Goal: Task Accomplishment & Management: Manage account settings

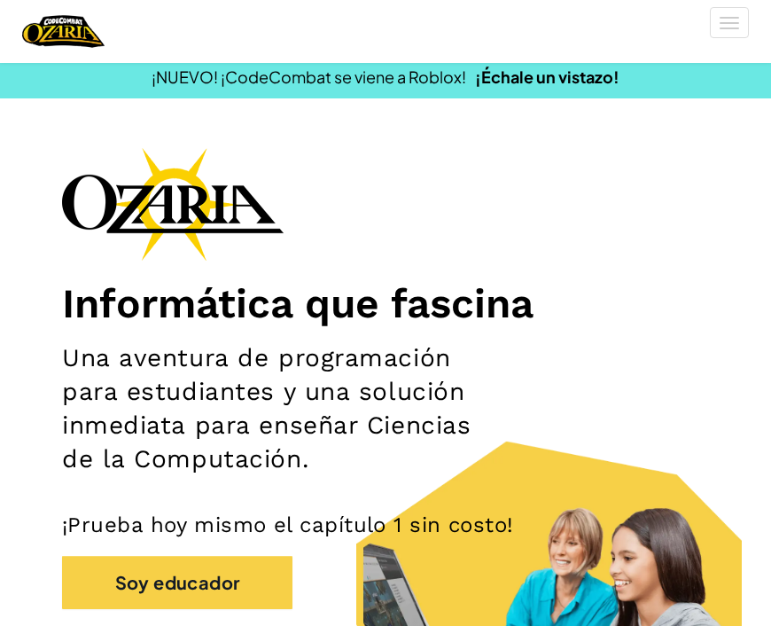
scroll to position [19, 0]
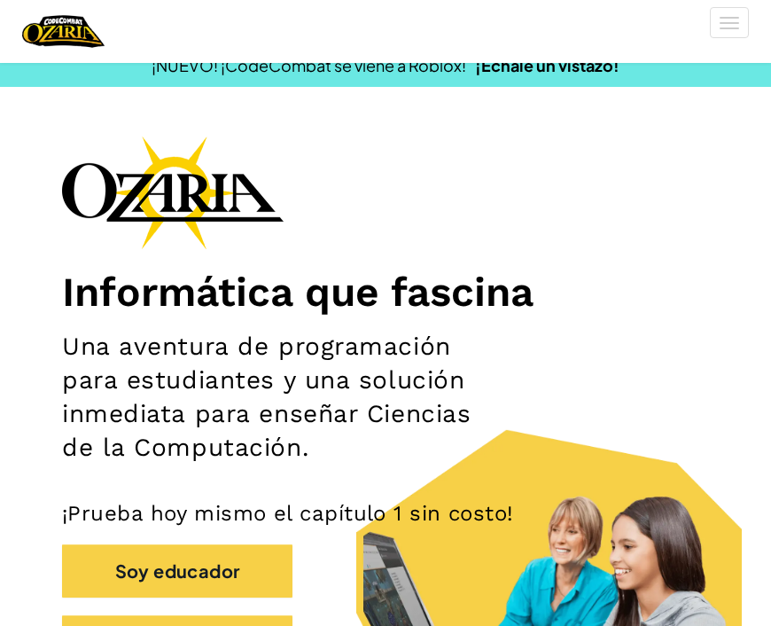
click at [59, 255] on section "Informática que fascina Una aventura de programación para estudiantes y una sol…" at bounding box center [385, 427] width 771 height 582
click at [121, 242] on img at bounding box center [173, 192] width 222 height 113
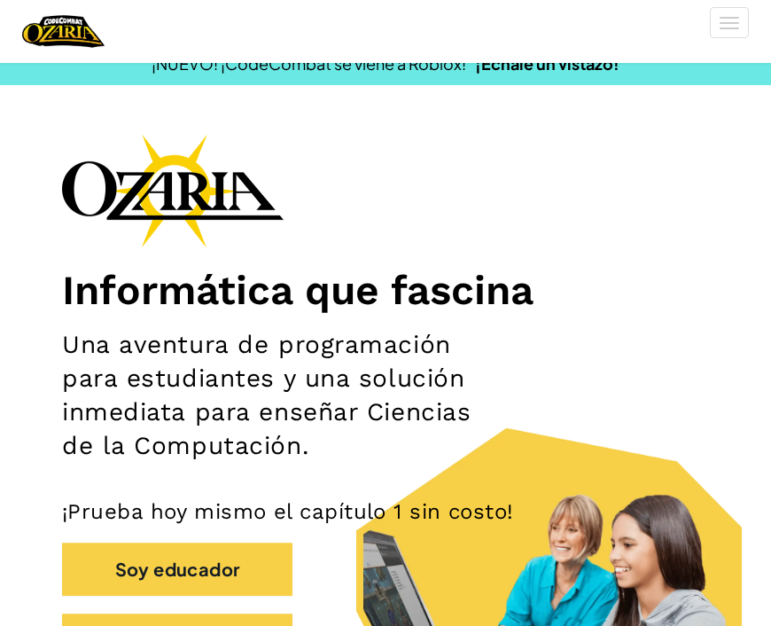
click at [729, 27] on button "[MEDICAL_DATA] la navigación" at bounding box center [729, 22] width 39 height 31
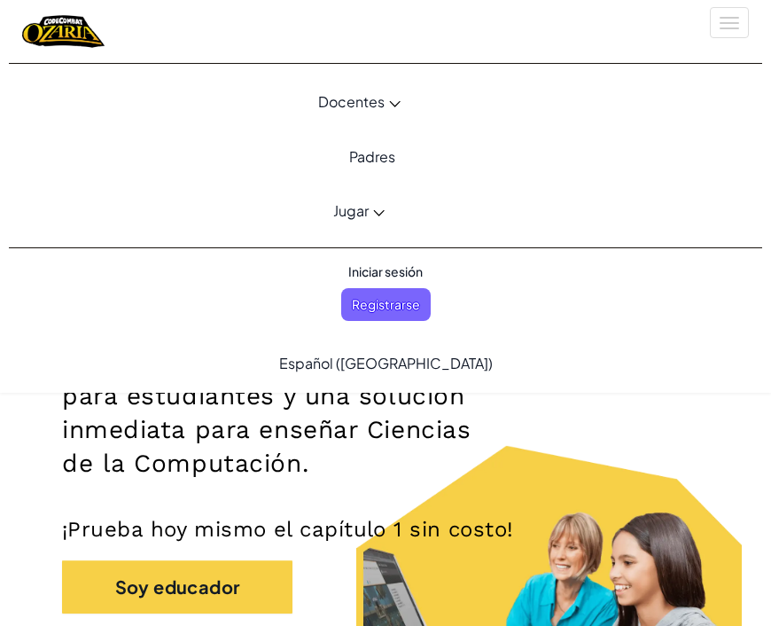
scroll to position [0, 0]
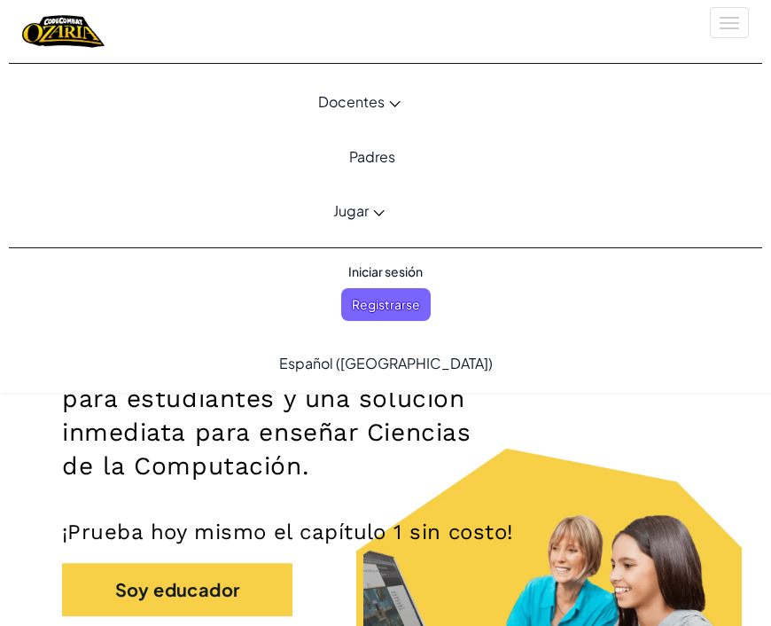
click at [404, 268] on span "Iniciar sesión" at bounding box center [386, 271] width 96 height 33
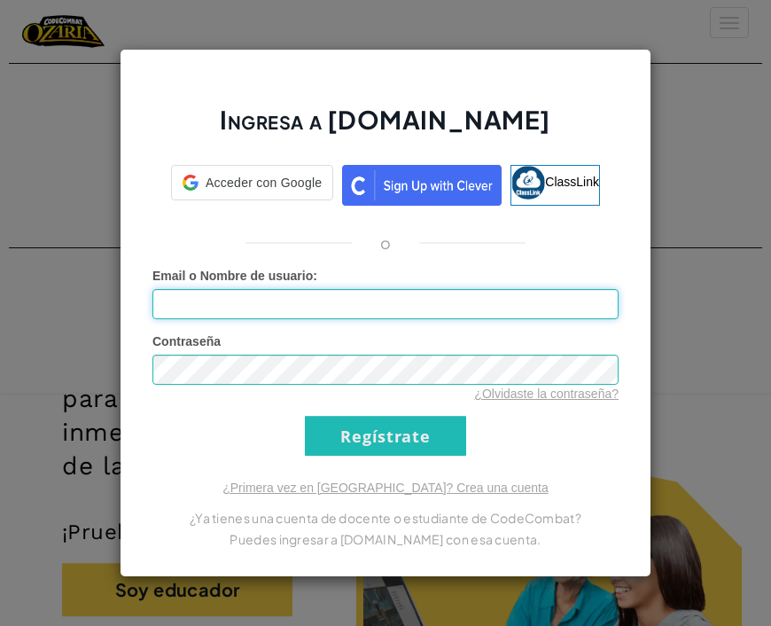
click at [517, 304] on input "Email o Nombre de usuario :" at bounding box center [385, 304] width 466 height 30
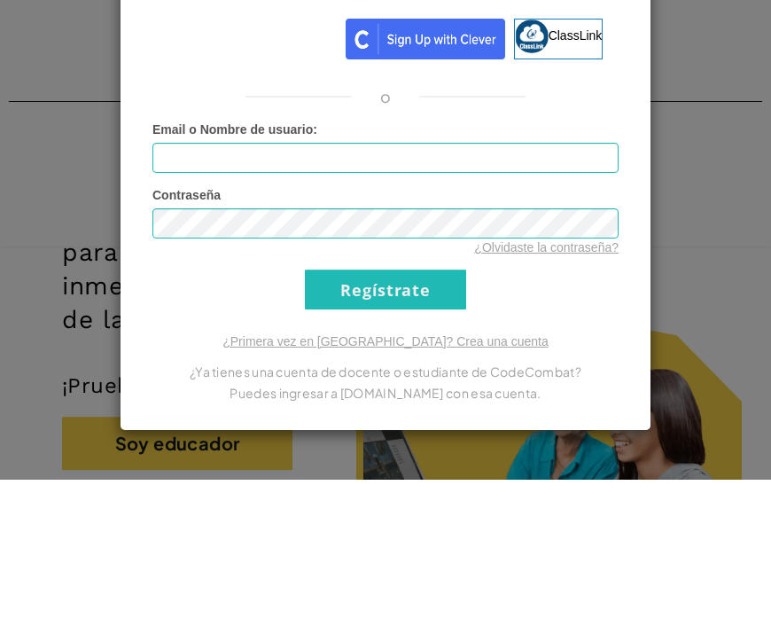
scroll to position [146, 0]
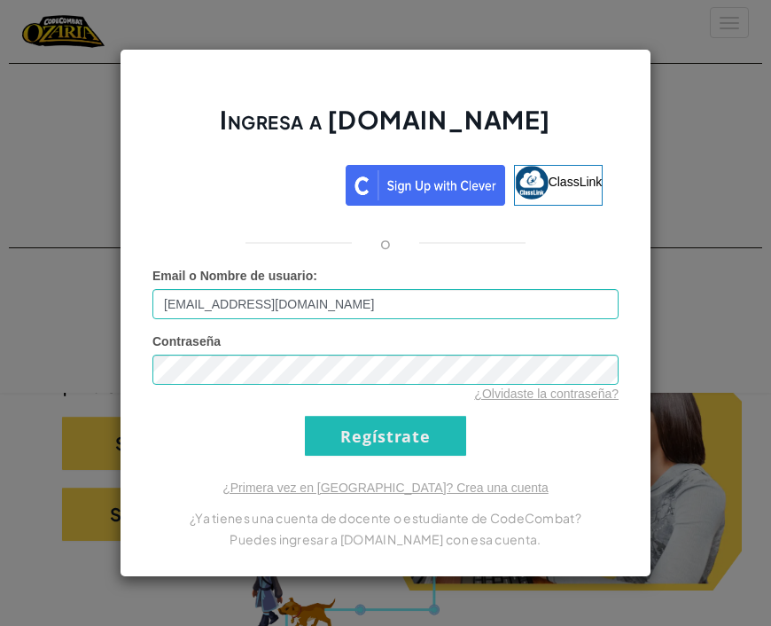
type input "[EMAIL_ADDRESS][DOMAIN_NAME]"
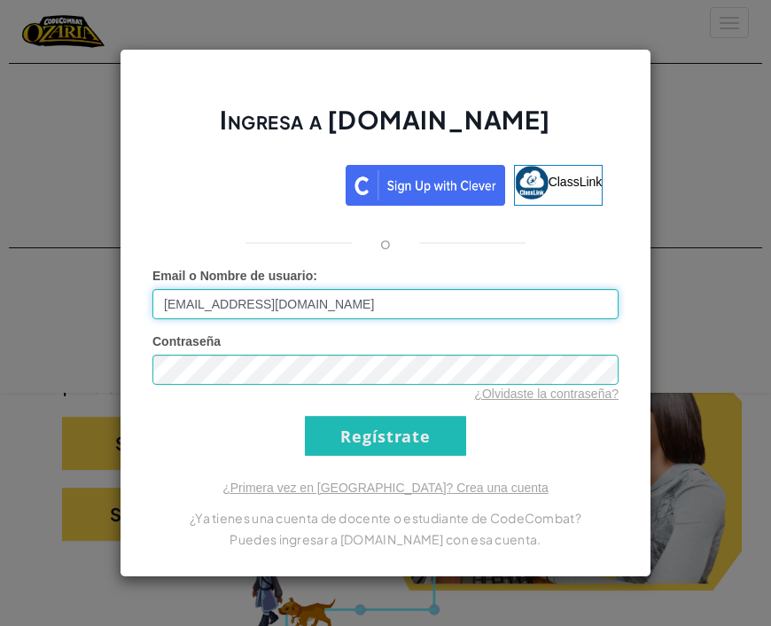
click at [386, 435] on input "Regístrate" at bounding box center [385, 436] width 161 height 40
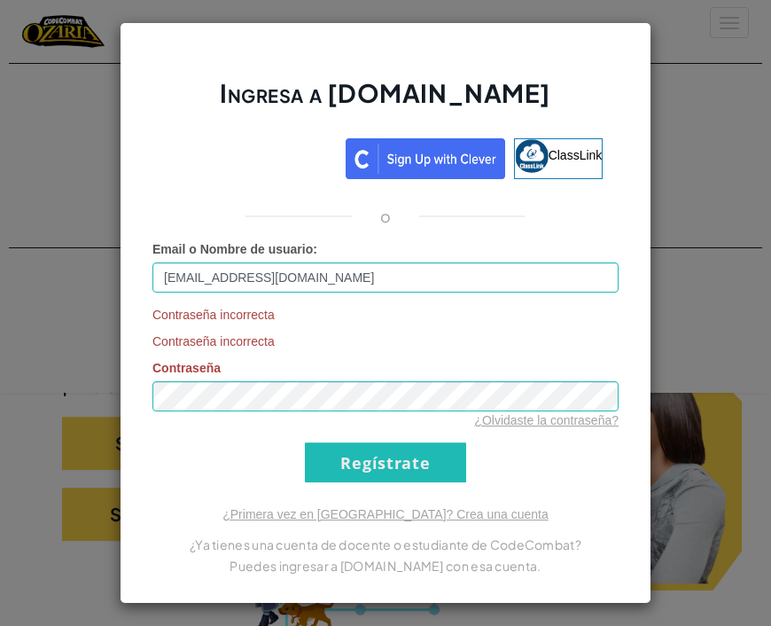
click at [426, 433] on form "Email o Nombre de usuario : [EMAIL_ADDRESS][DOMAIN_NAME] Contraseña incorrecta …" at bounding box center [385, 361] width 466 height 242
click at [419, 464] on input "Regístrate" at bounding box center [385, 462] width 161 height 40
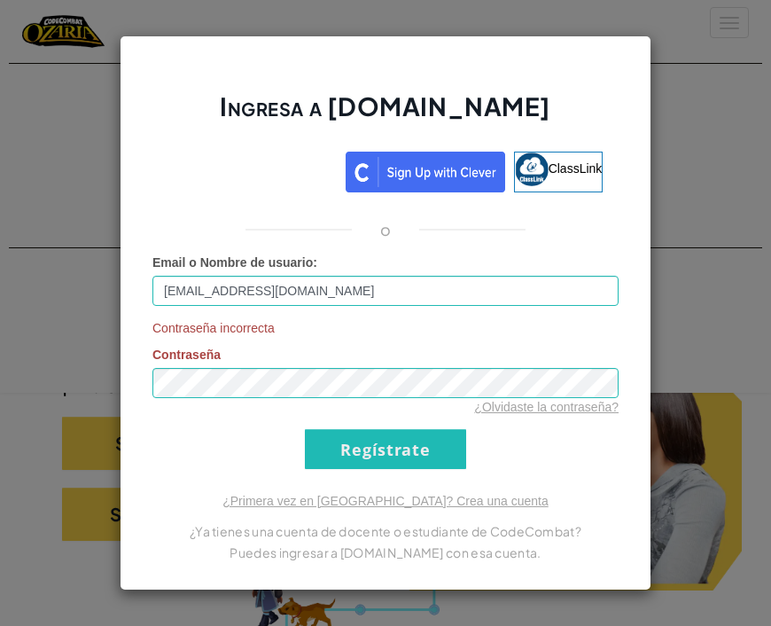
click at [560, 412] on link "¿Olvidaste la contraseña?" at bounding box center [546, 407] width 144 height 14
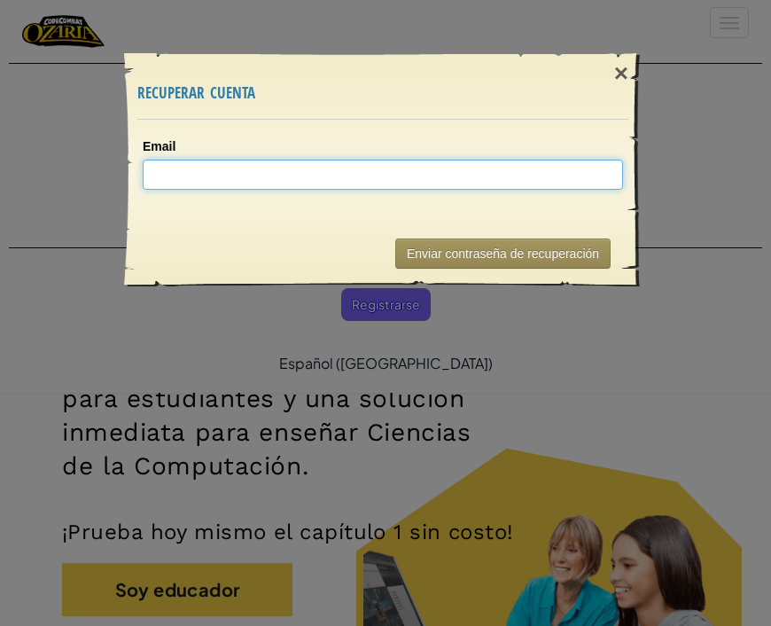
click at [561, 168] on input "Email" at bounding box center [383, 175] width 480 height 30
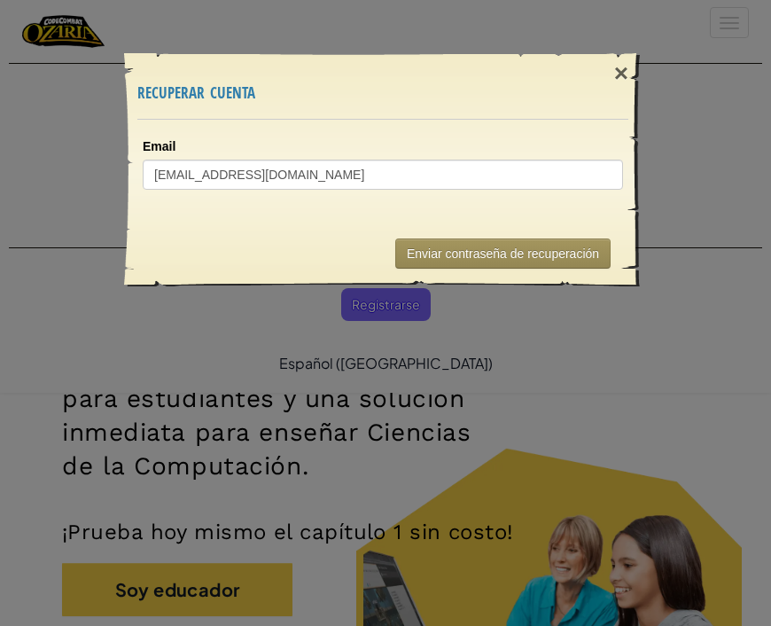
type input "[EMAIL_ADDRESS][DOMAIN_NAME]"
click at [542, 248] on button "Enviar contraseña de recuperación" at bounding box center [502, 253] width 215 height 30
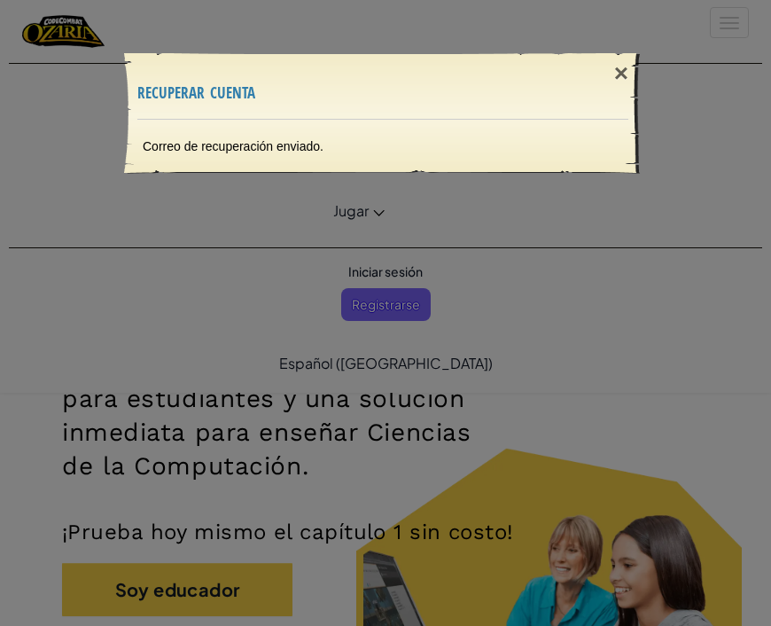
click at [670, 369] on div "× recuperar cuenta Correo de recuperación enviado. Enviando..." at bounding box center [385, 313] width 771 height 626
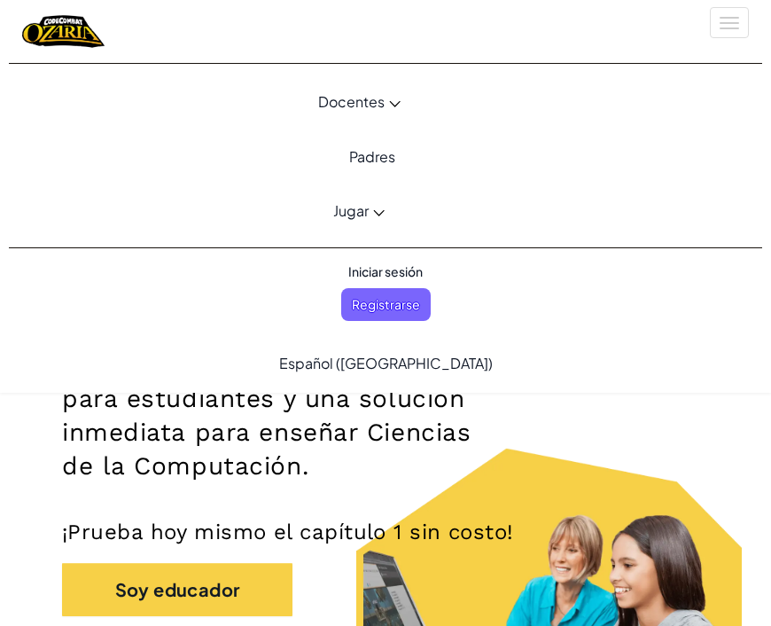
click at [396, 269] on span "Iniciar sesión" at bounding box center [386, 271] width 96 height 33
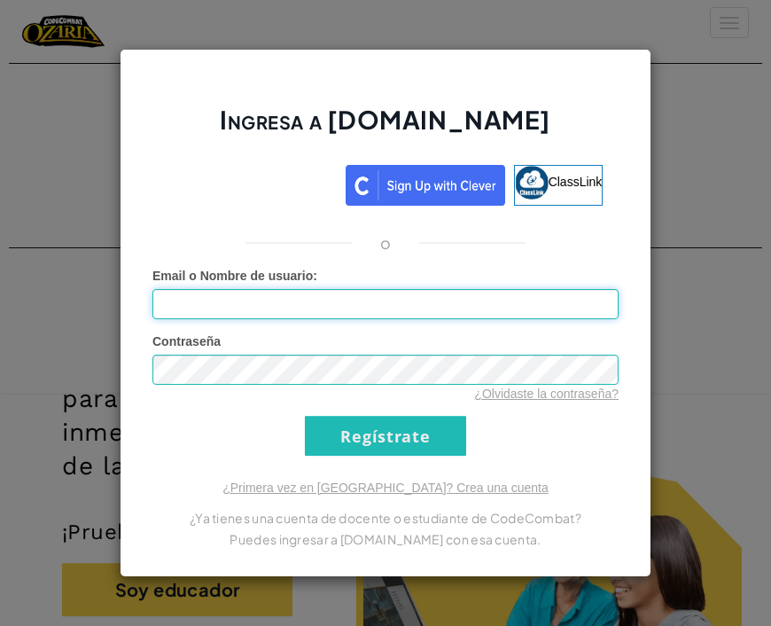
click at [434, 315] on input "Email o Nombre de usuario :" at bounding box center [385, 304] width 466 height 30
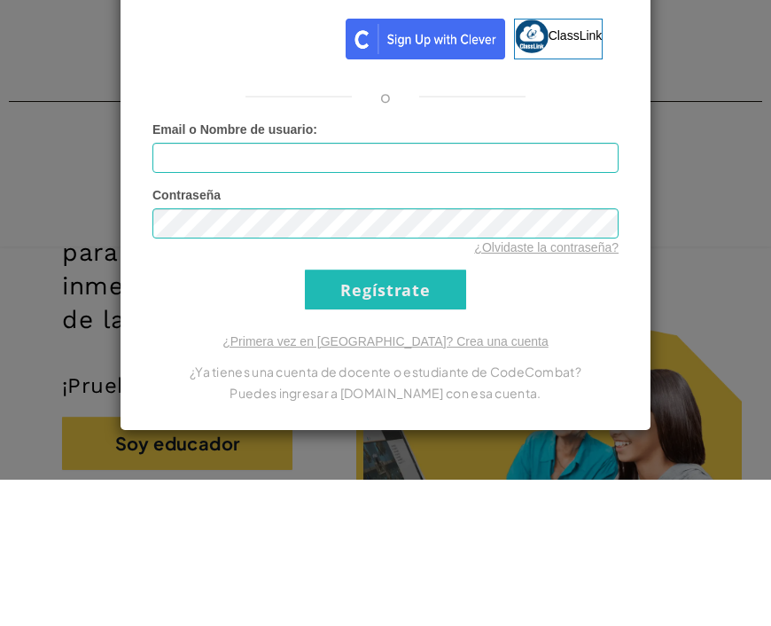
scroll to position [146, 0]
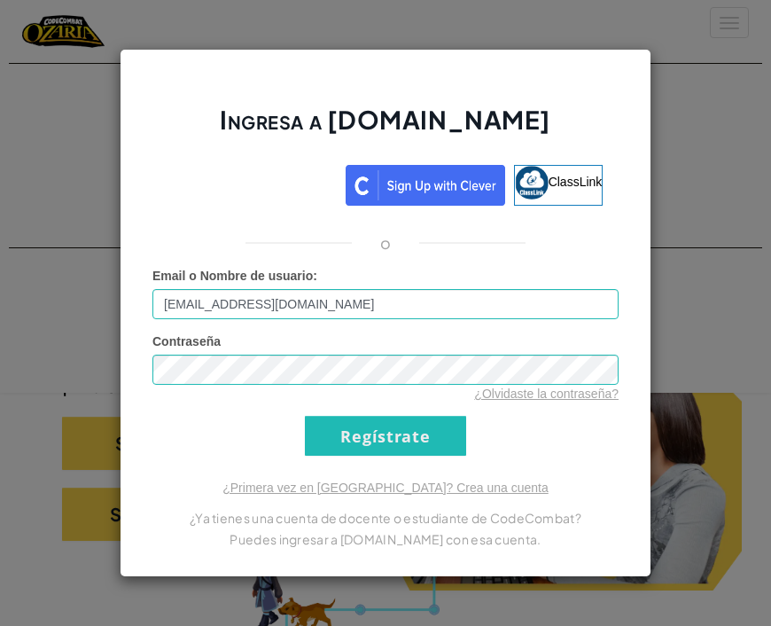
type input "[EMAIL_ADDRESS][DOMAIN_NAME]"
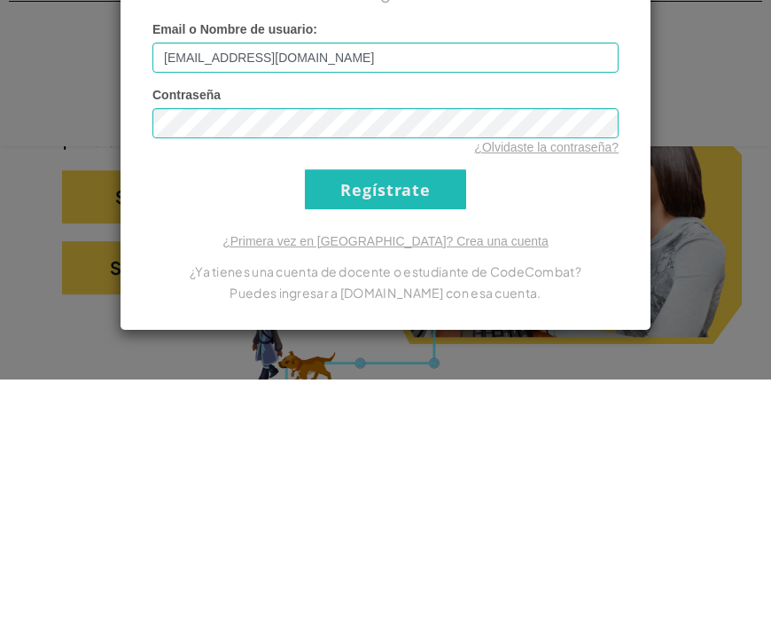
click at [428, 416] on input "Regístrate" at bounding box center [385, 436] width 161 height 40
